Goal: Task Accomplishment & Management: Complete application form

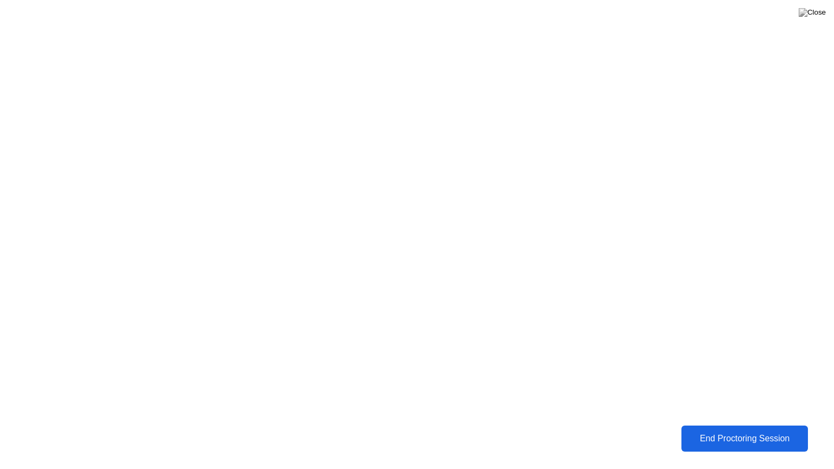
click at [746, 438] on div "End Proctoring Session" at bounding box center [745, 439] width 120 height 10
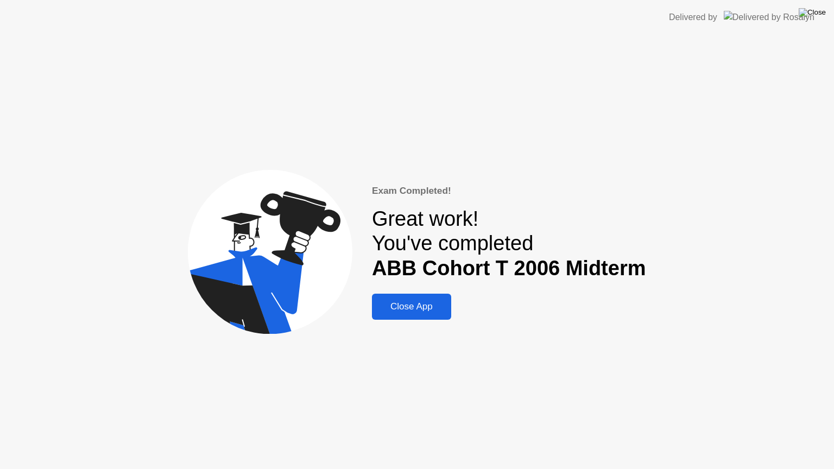
click at [820, 16] on img at bounding box center [812, 12] width 27 height 9
